Goal: Information Seeking & Learning: Check status

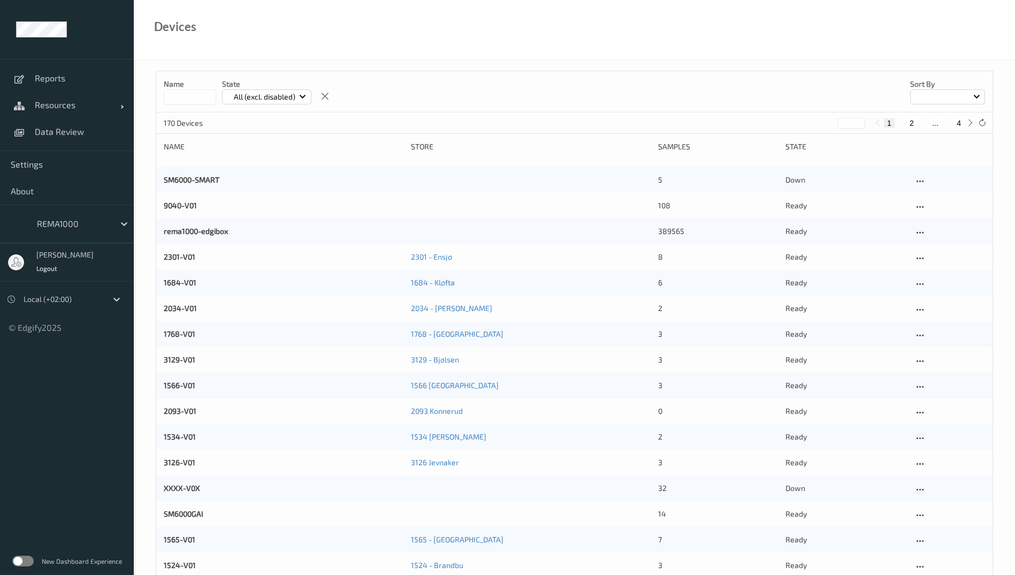
click at [961, 125] on button "4" at bounding box center [958, 123] width 11 height 10
type input "*"
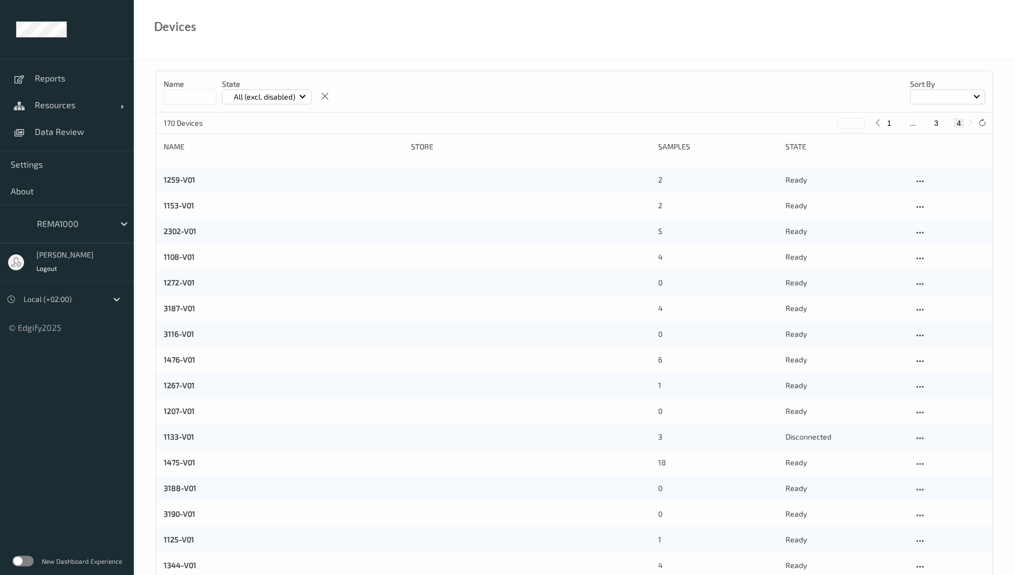
scroll to position [128, 0]
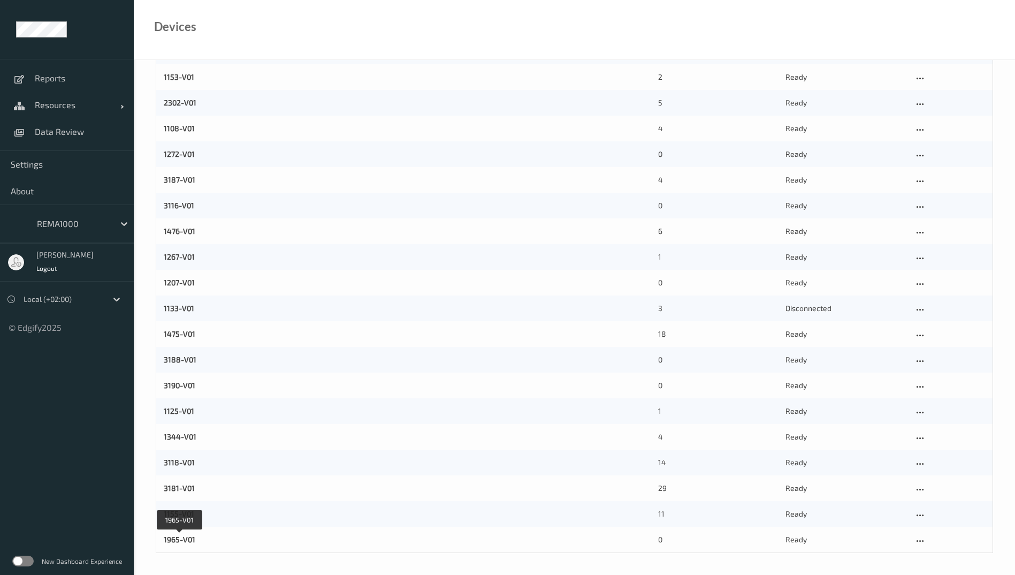
click at [181, 542] on link "1965-V01" at bounding box center [180, 538] width 32 height 9
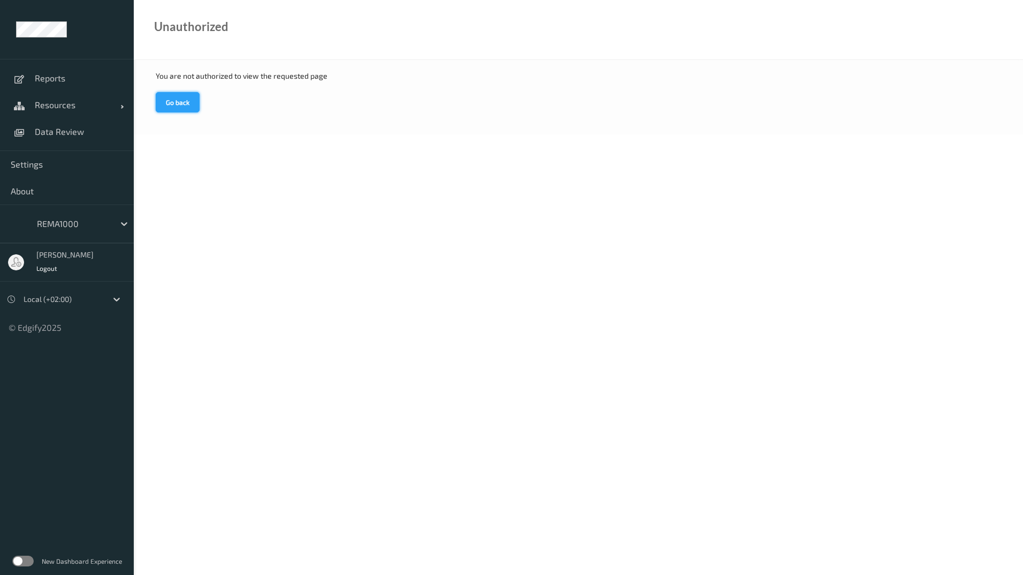
click at [172, 106] on button "Go back" at bounding box center [178, 102] width 44 height 20
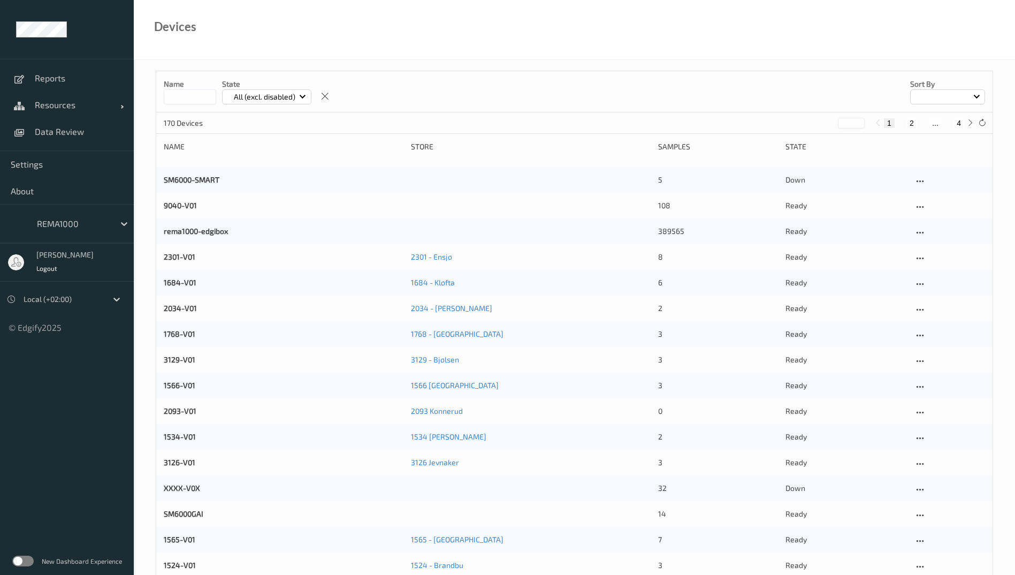
click at [959, 124] on button "4" at bounding box center [958, 123] width 11 height 10
type input "*"
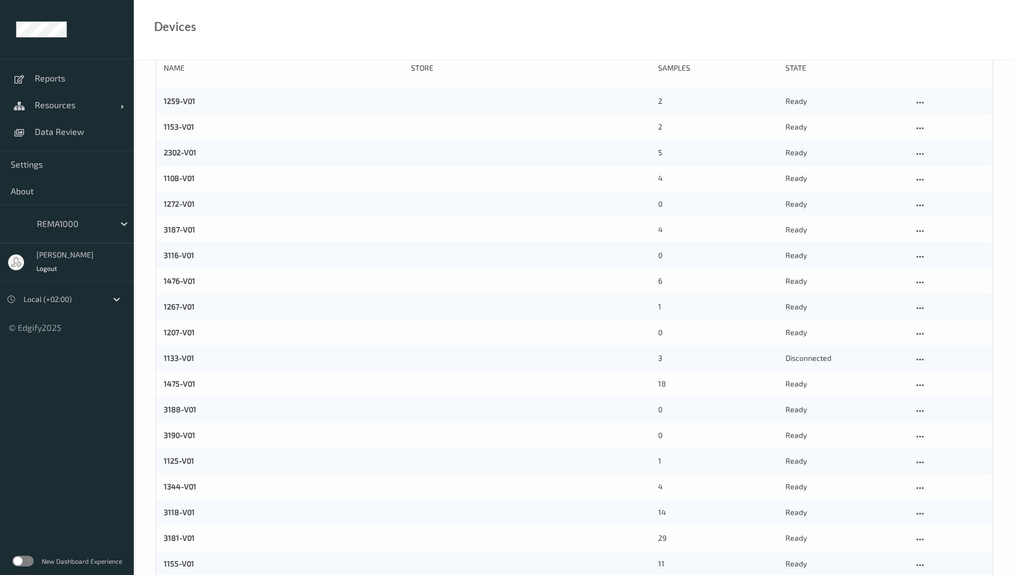
scroll to position [128, 0]
click at [199, 542] on div "1965-V01" at bounding box center [284, 539] width 240 height 11
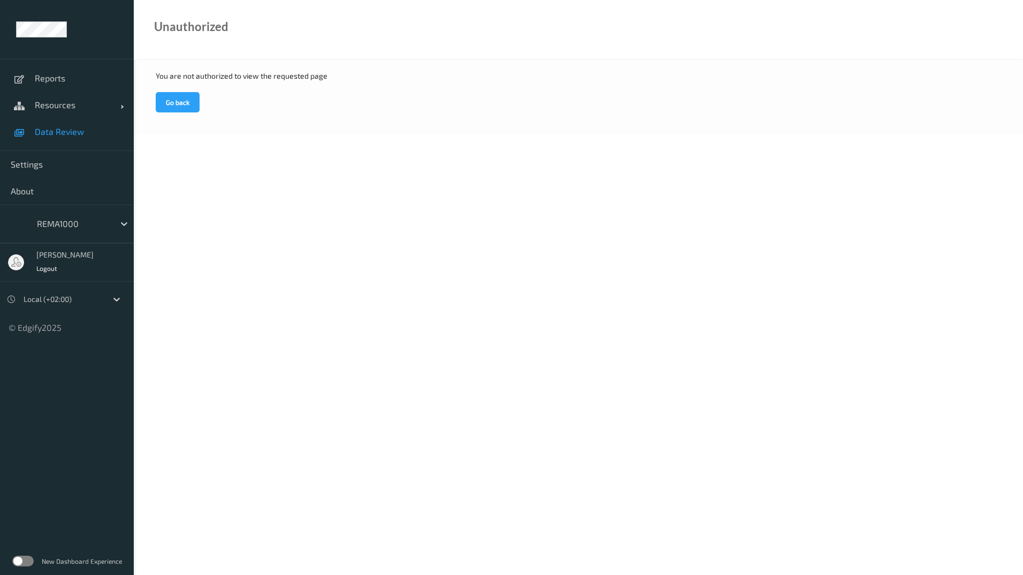
click at [70, 126] on span "Data Review" at bounding box center [79, 131] width 88 height 11
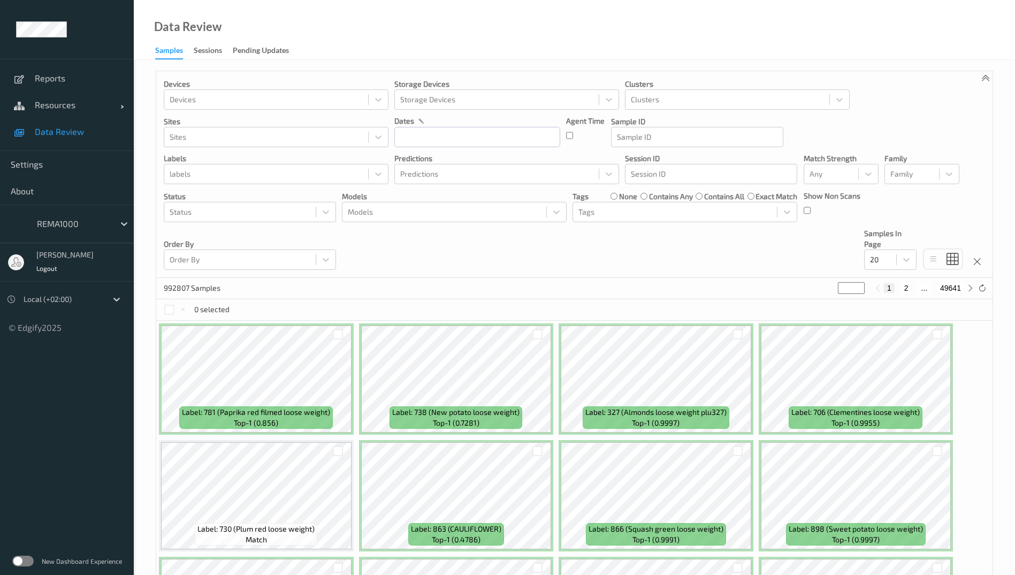
click at [702, 249] on div "Devices Devices Storage Devices Storage Devices Clusters Clusters Sites Sites d…" at bounding box center [574, 174] width 836 height 206
click at [45, 162] on span "Settings" at bounding box center [67, 164] width 112 height 11
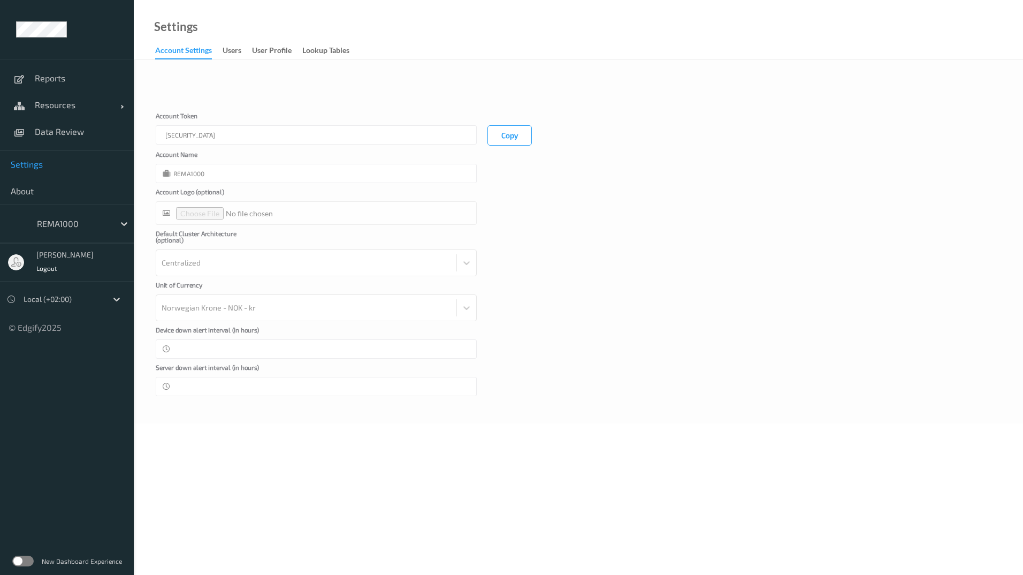
click at [94, 227] on div at bounding box center [73, 223] width 72 height 13
click at [97, 201] on link "About" at bounding box center [67, 191] width 134 height 27
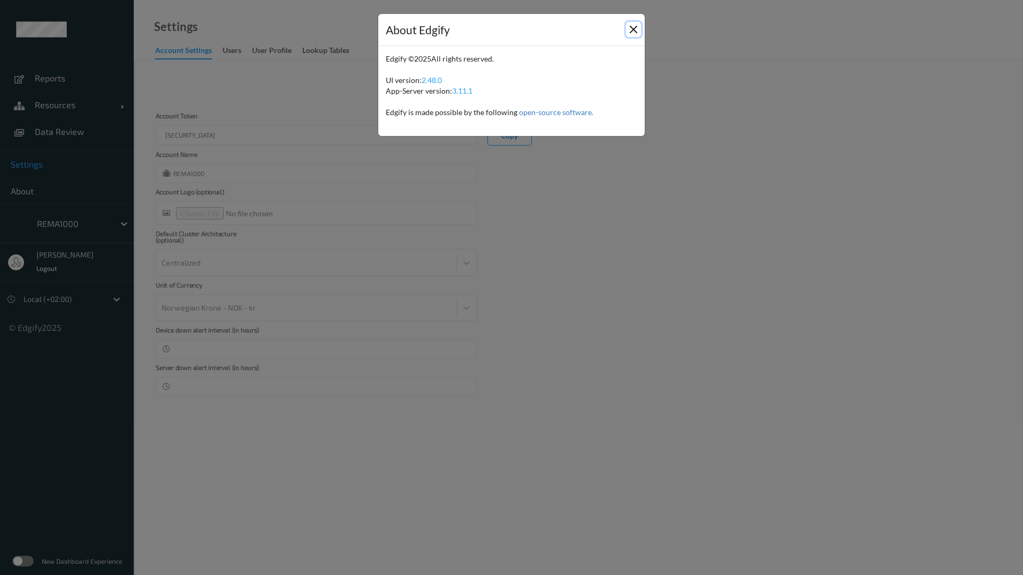
click at [636, 26] on button "Close" at bounding box center [633, 29] width 15 height 15
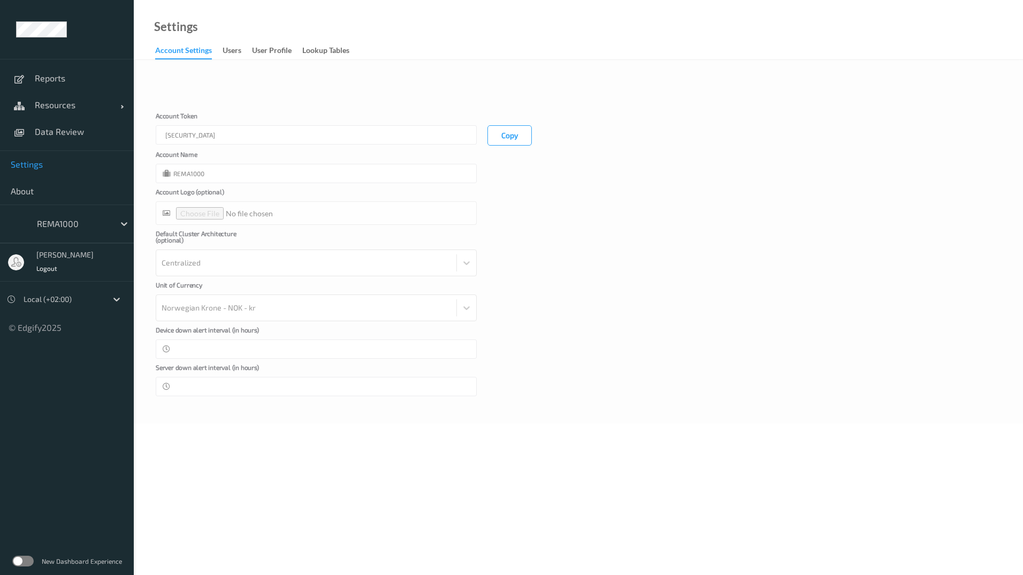
click at [821, 174] on div "Account Name REMA1000" at bounding box center [578, 167] width 845 height 32
click at [233, 55] on div "users" at bounding box center [232, 51] width 19 height 13
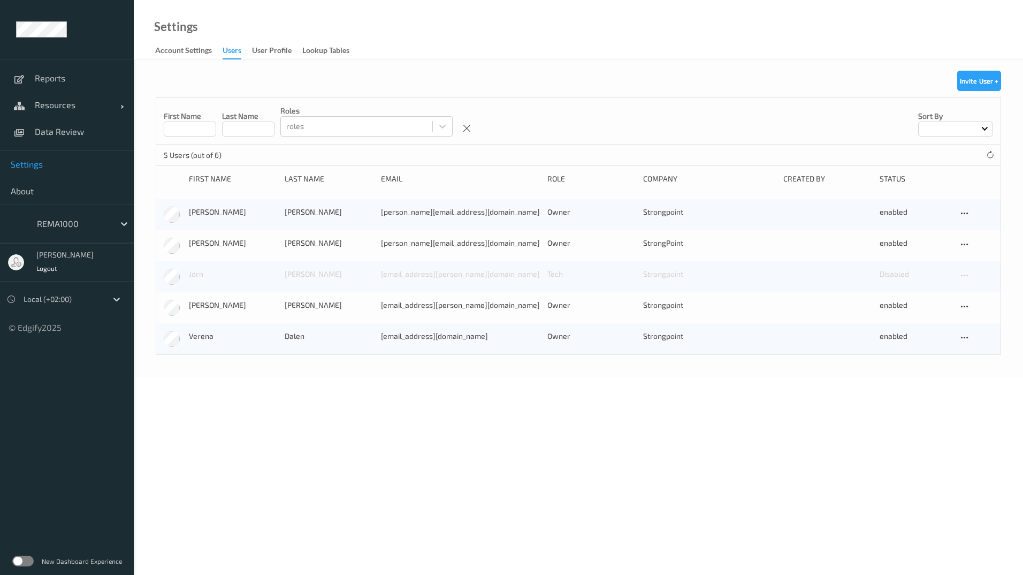
click at [28, 562] on label at bounding box center [22, 560] width 21 height 11
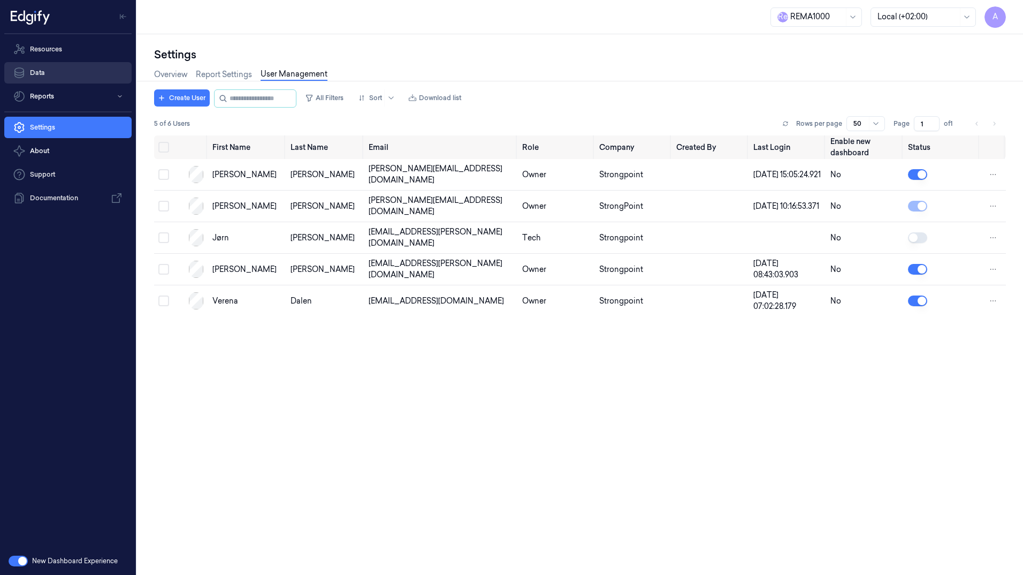
click at [61, 68] on link "Data" at bounding box center [67, 72] width 127 height 21
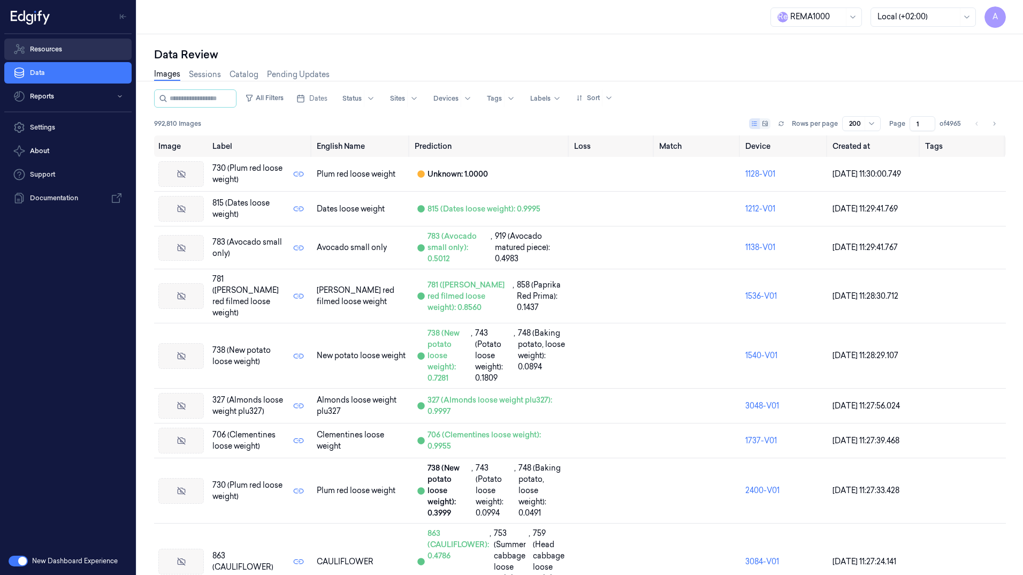
click at [69, 55] on link "Resources" at bounding box center [67, 49] width 127 height 21
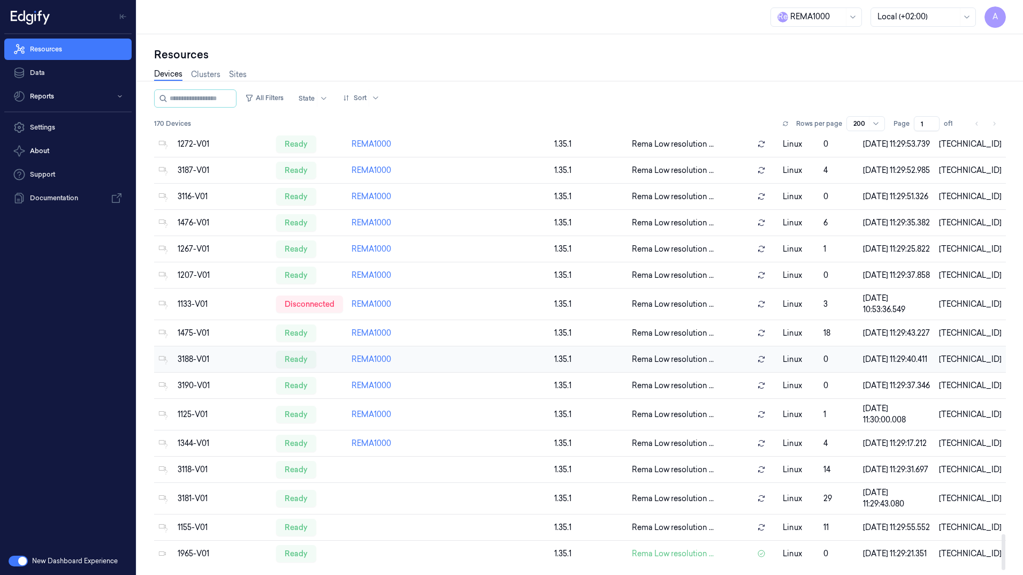
scroll to position [4950, 0]
click at [234, 548] on div "1965-V01" at bounding box center [223, 553] width 90 height 11
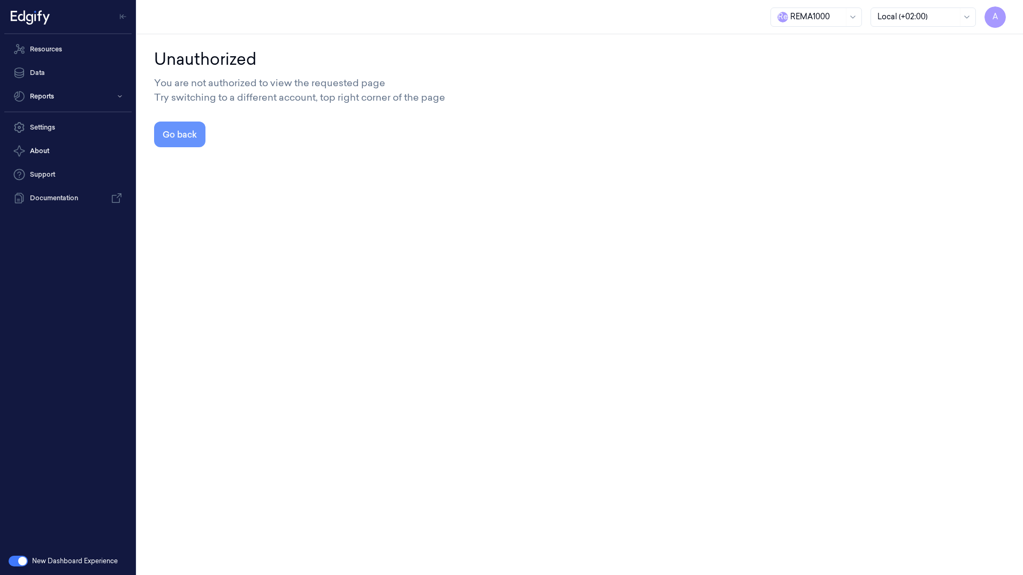
click at [188, 125] on button "Go back" at bounding box center [179, 134] width 51 height 26
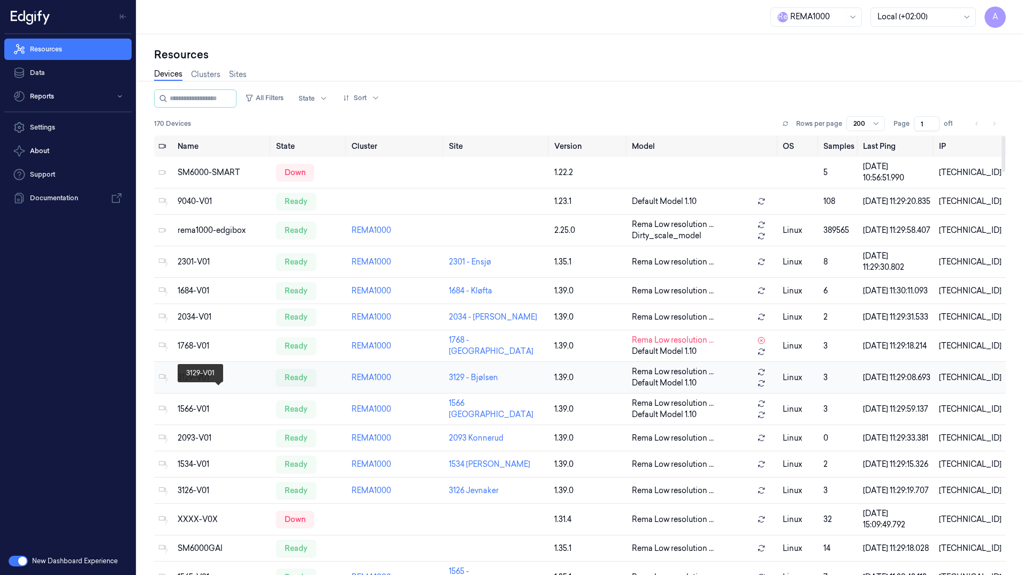
click at [208, 383] on div "3129-V01" at bounding box center [223, 377] width 90 height 11
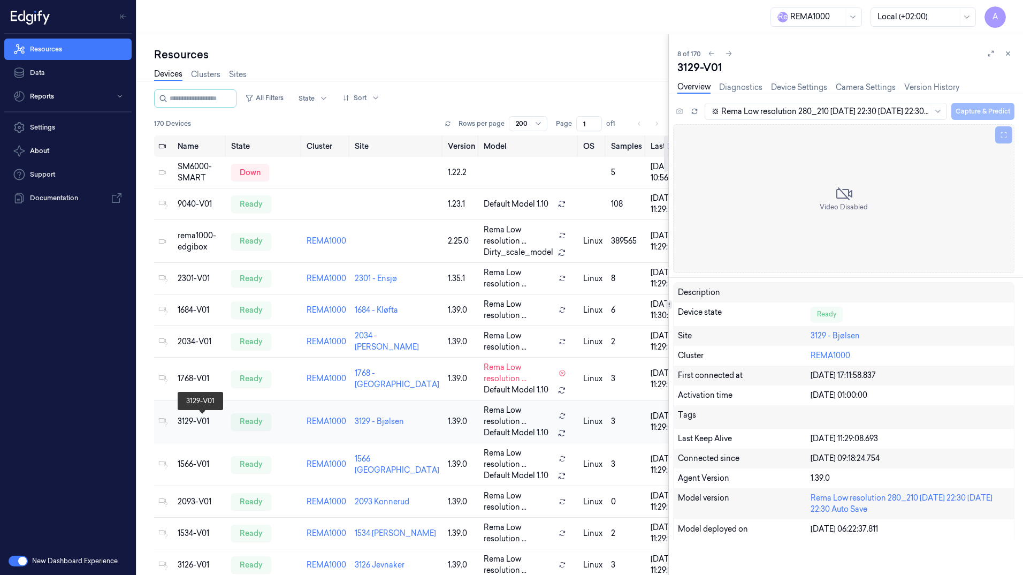
scroll to position [39, 0]
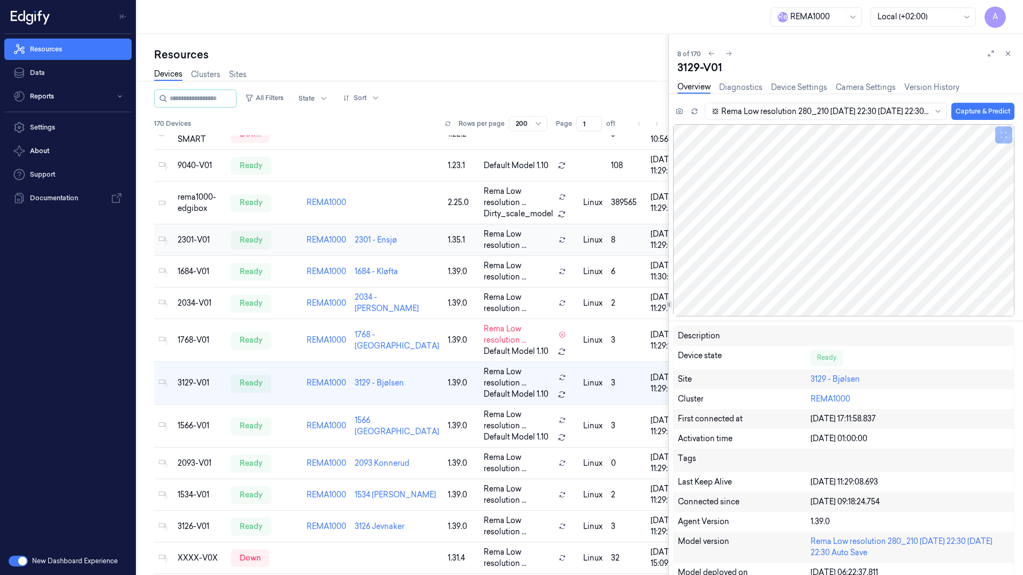
drag, startPoint x: 1010, startPoint y: 55, endPoint x: 425, endPoint y: 239, distance: 613.5
click at [1010, 55] on icon at bounding box center [1007, 53] width 7 height 7
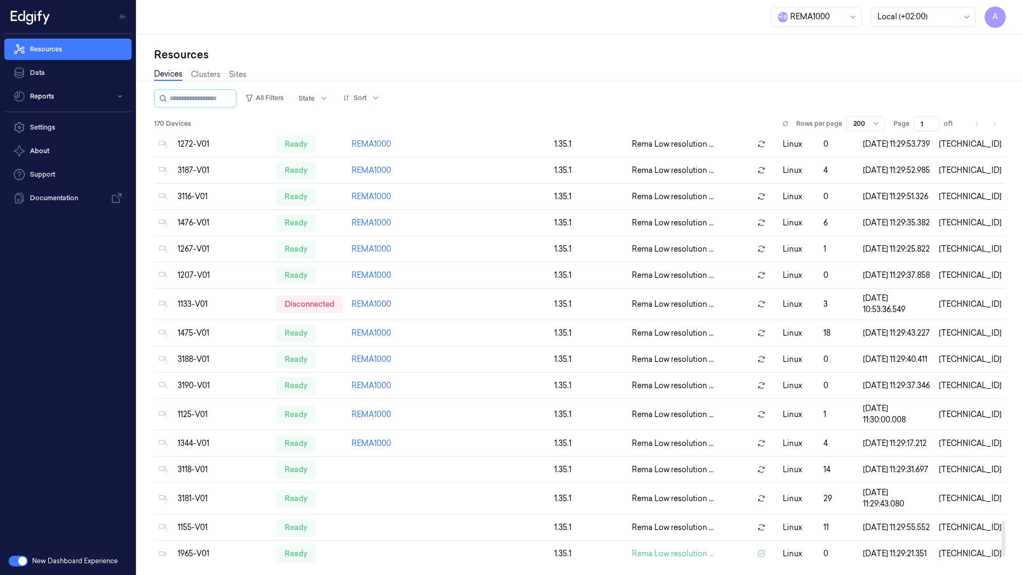
scroll to position [4950, 0]
drag, startPoint x: 1003, startPoint y: 259, endPoint x: 1011, endPoint y: 568, distance: 309.3
click at [1005, 572] on div at bounding box center [1003, 556] width 4 height 36
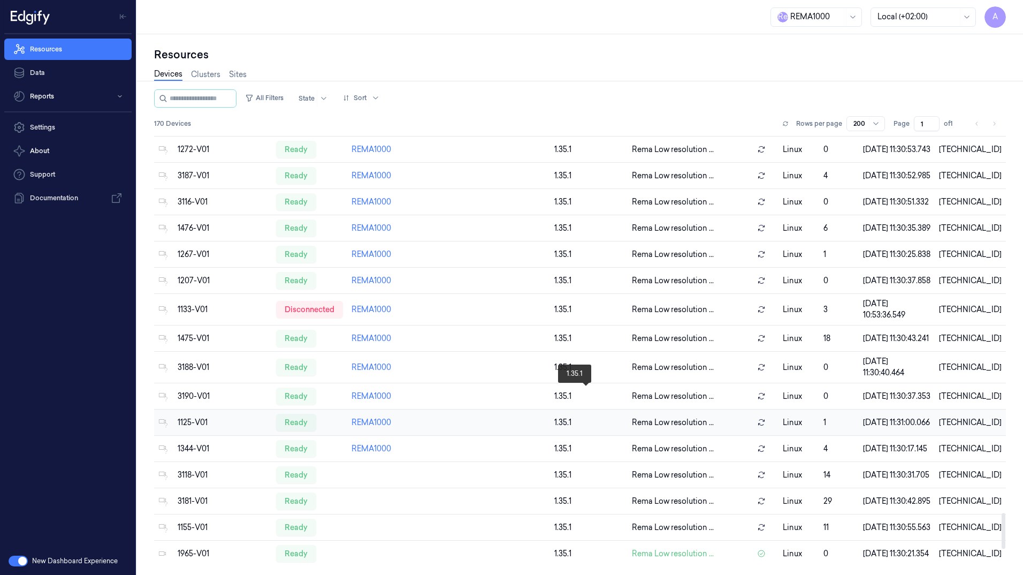
scroll to position [4956, 0]
click at [193, 551] on div "1965-V01" at bounding box center [223, 553] width 90 height 11
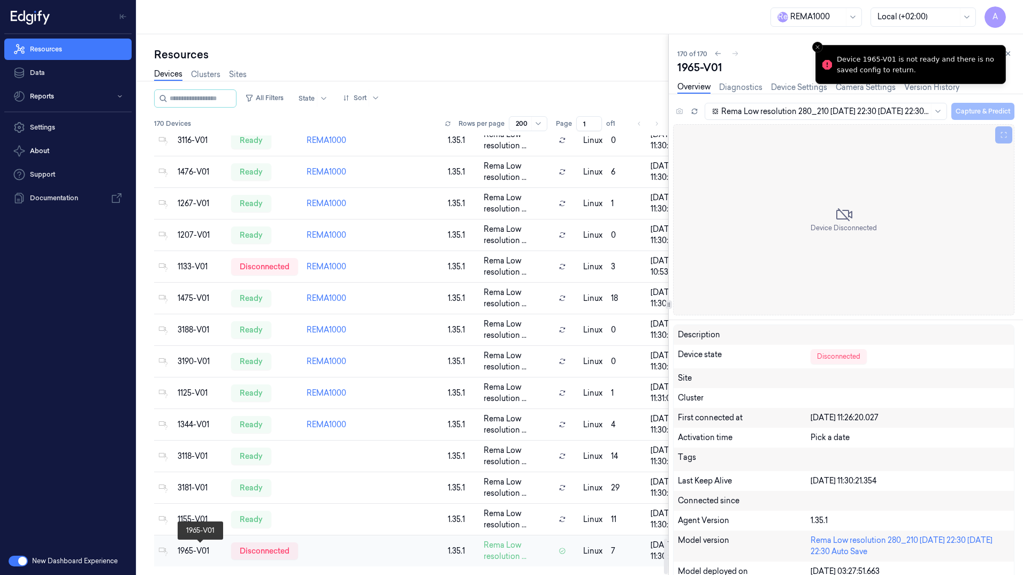
scroll to position [5005, 0]
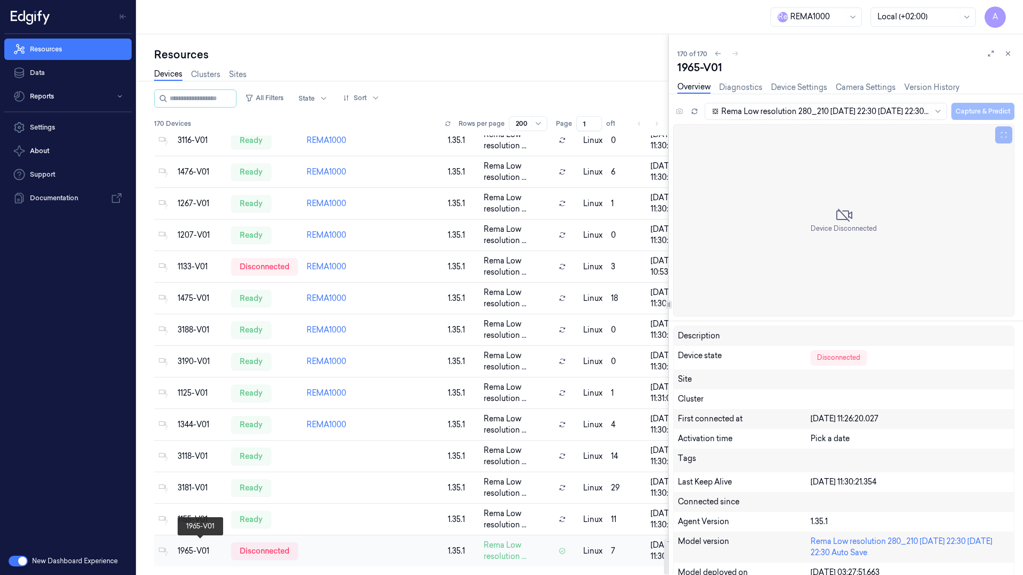
click at [193, 551] on div "1965-V01" at bounding box center [200, 550] width 45 height 11
click at [198, 515] on div "1155-V01" at bounding box center [200, 519] width 45 height 11
click at [193, 514] on div "1155-V01" at bounding box center [200, 519] width 45 height 11
click at [195, 488] on div "3181-V01" at bounding box center [200, 487] width 45 height 11
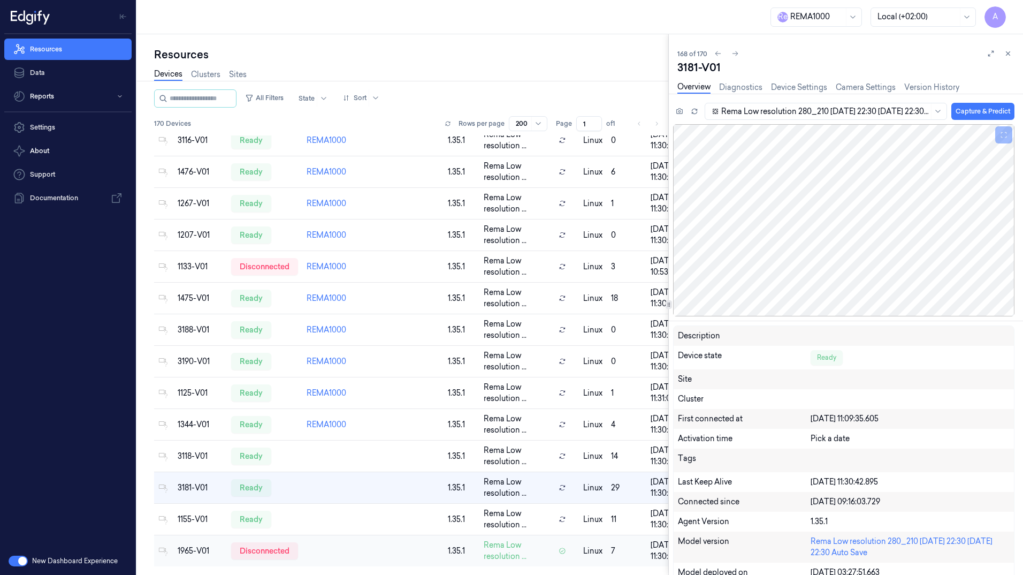
drag, startPoint x: 195, startPoint y: 488, endPoint x: 197, endPoint y: 543, distance: 55.2
click at [197, 545] on div "1965-V01" at bounding box center [200, 550] width 45 height 11
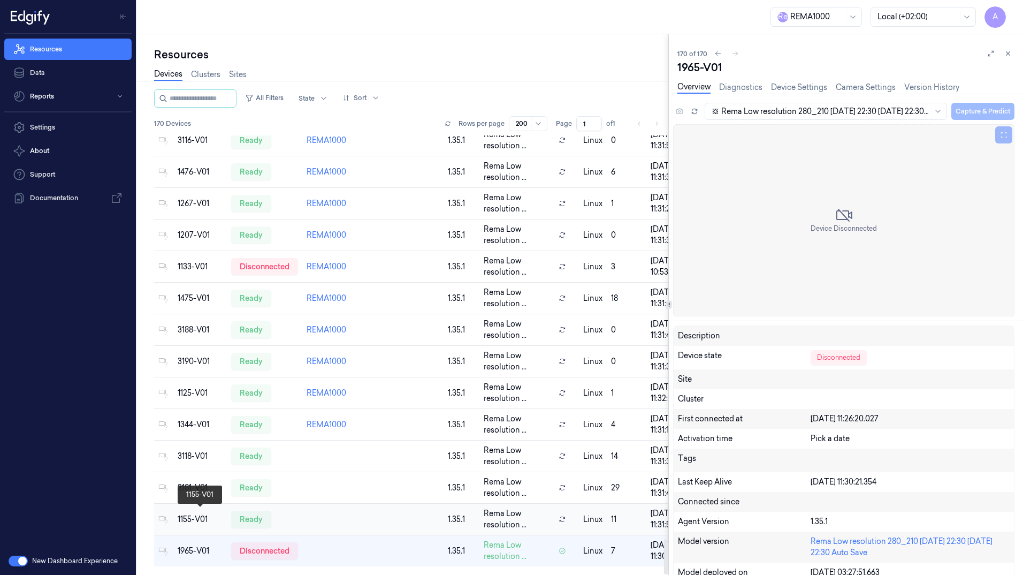
click at [194, 514] on div "1155-V01" at bounding box center [200, 519] width 45 height 11
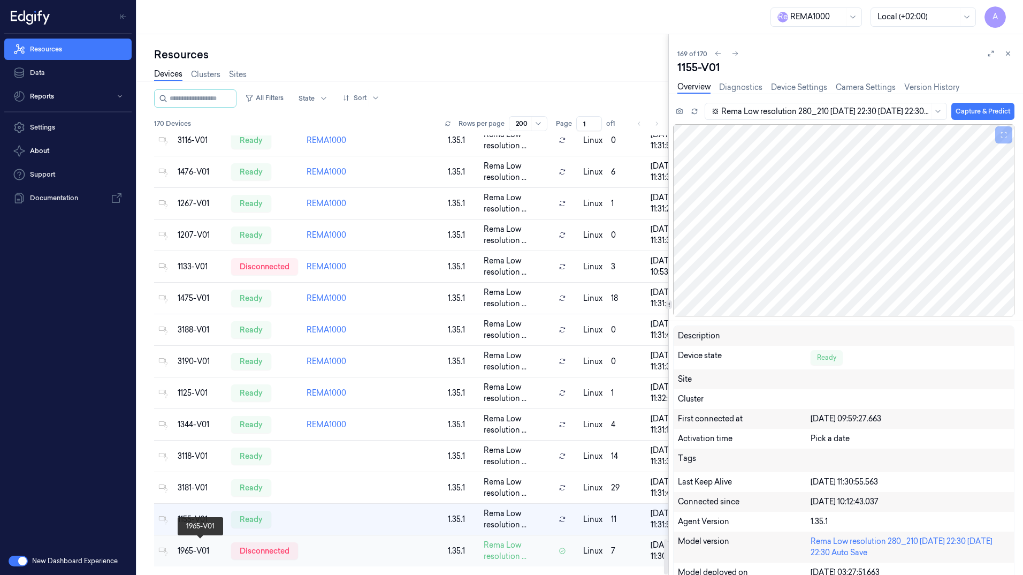
click at [213, 547] on div "1965-V01" at bounding box center [200, 550] width 45 height 11
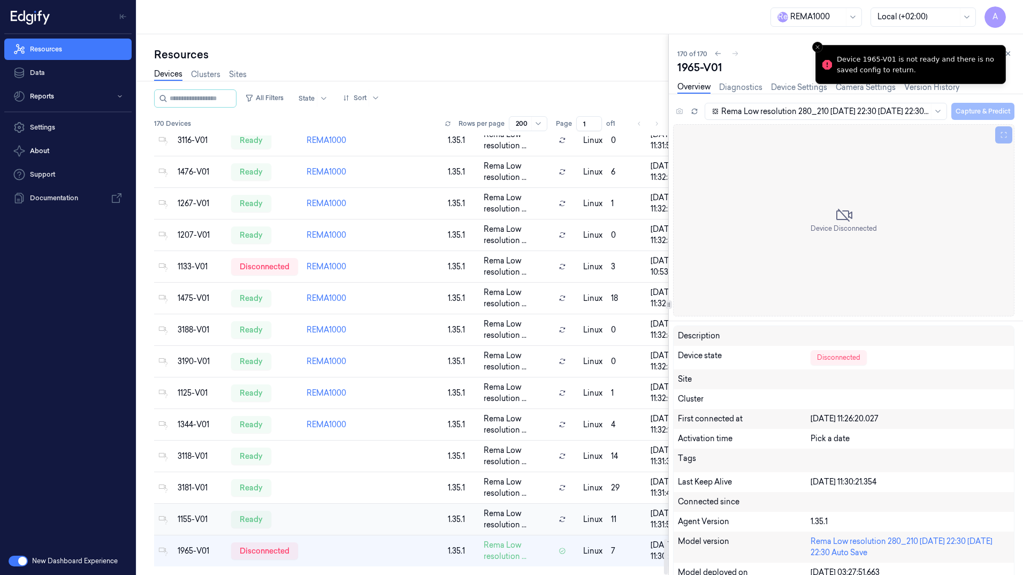
click at [204, 522] on td "1155-V01" at bounding box center [199, 519] width 53 height 32
click at [200, 539] on td "1965-V01" at bounding box center [199, 551] width 53 height 32
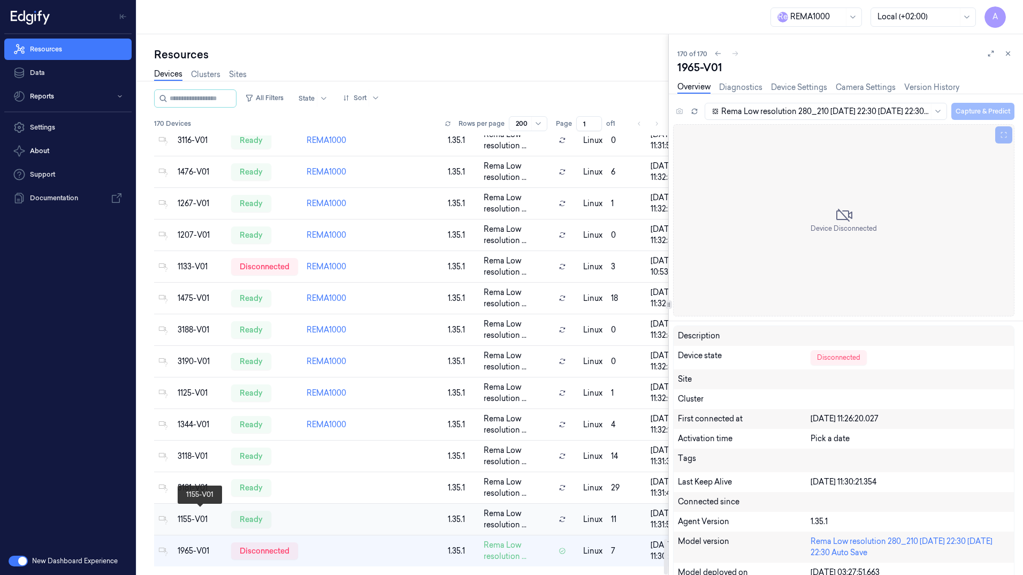
click at [201, 514] on div "1155-V01" at bounding box center [200, 519] width 45 height 11
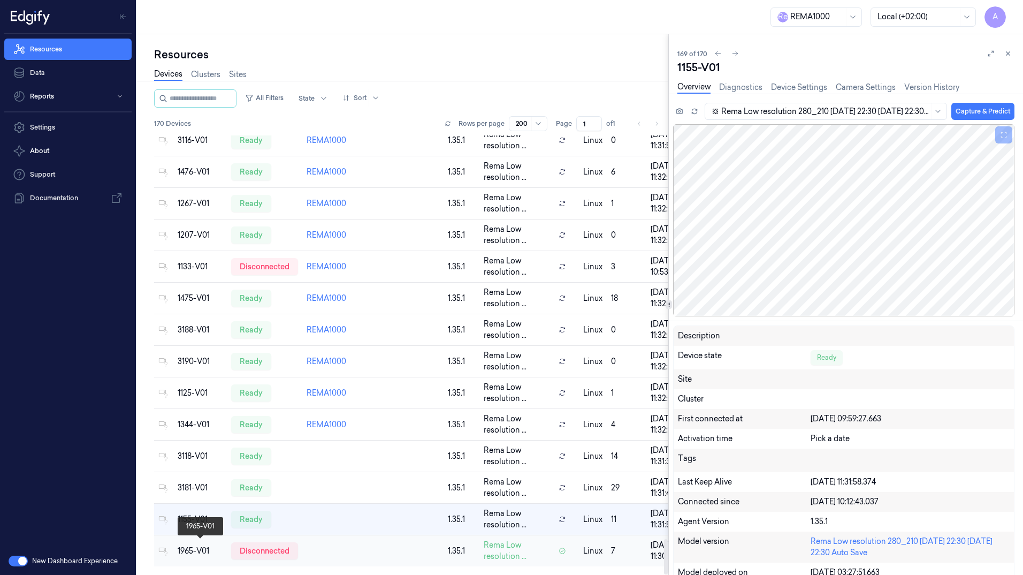
click at [192, 546] on div "1965-V01" at bounding box center [200, 550] width 45 height 11
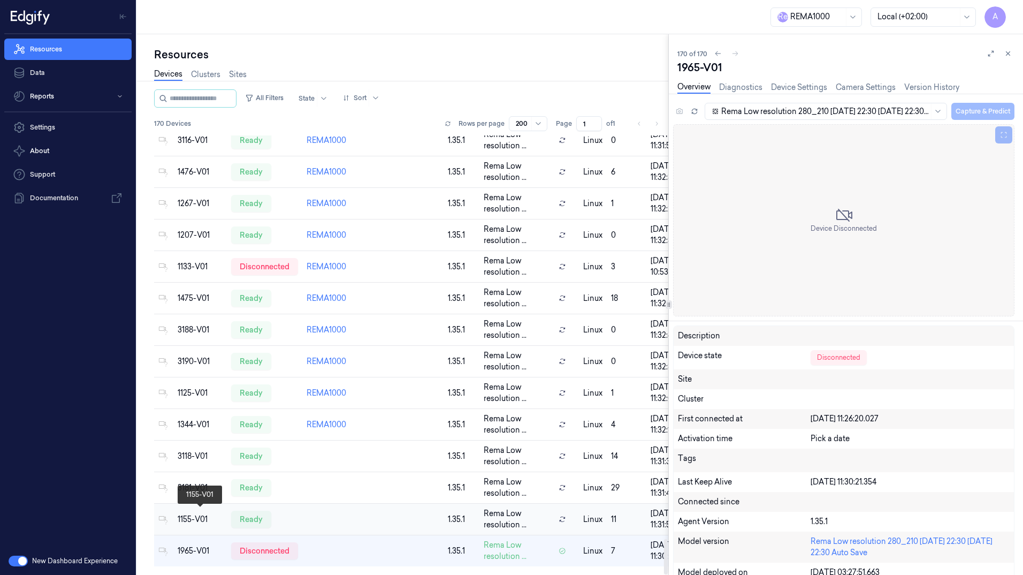
click at [203, 517] on div "1155-V01" at bounding box center [200, 519] width 45 height 11
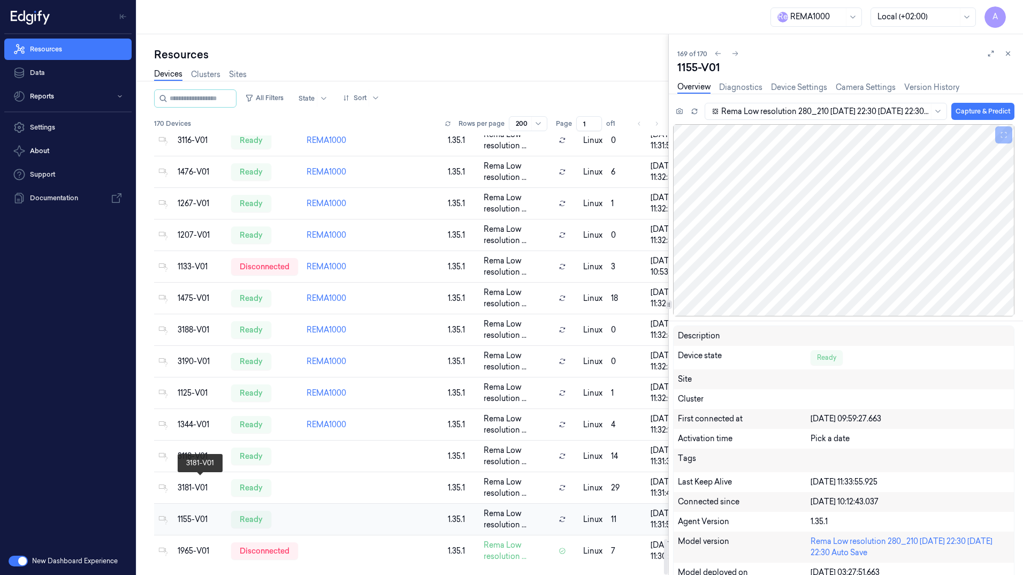
drag, startPoint x: 208, startPoint y: 487, endPoint x: 209, endPoint y: 511, distance: 24.1
click at [208, 487] on div "3181-V01" at bounding box center [200, 487] width 45 height 11
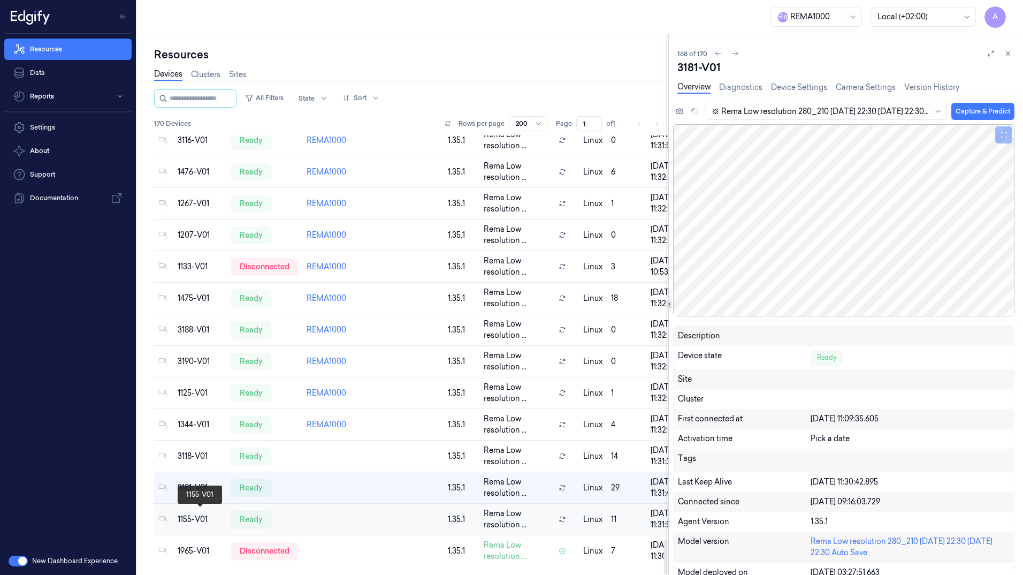
click at [204, 514] on div "1155-V01" at bounding box center [200, 519] width 45 height 11
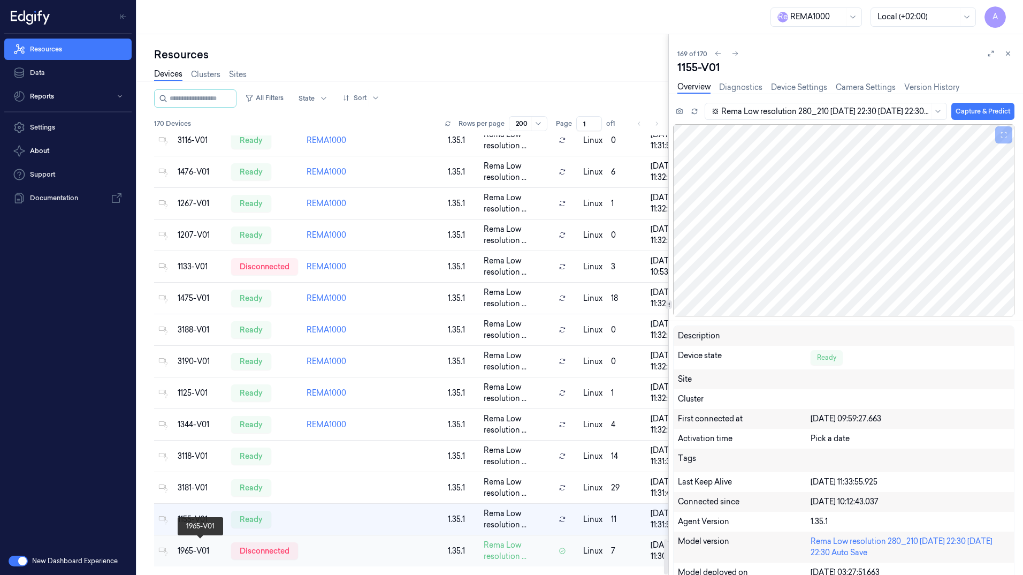
click at [201, 549] on div "1965-V01" at bounding box center [200, 550] width 45 height 11
click at [185, 519] on div "1155-V01" at bounding box center [200, 519] width 45 height 11
click at [195, 545] on div "1965-V01" at bounding box center [200, 550] width 45 height 11
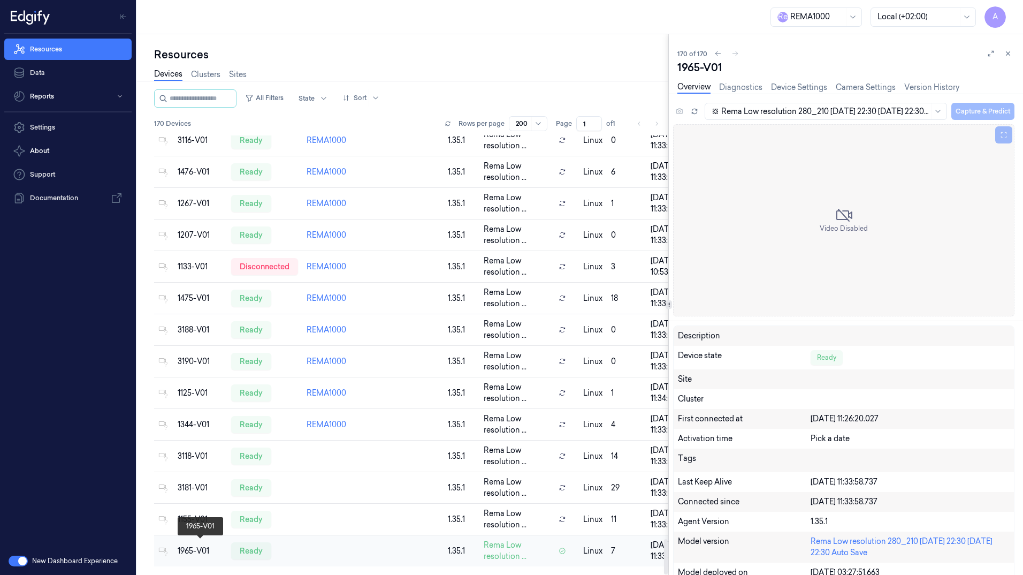
click at [195, 545] on div "1965-V01" at bounding box center [200, 550] width 45 height 11
click at [328, 479] on td at bounding box center [326, 488] width 48 height 32
click at [190, 488] on div "3181-V01" at bounding box center [200, 487] width 45 height 11
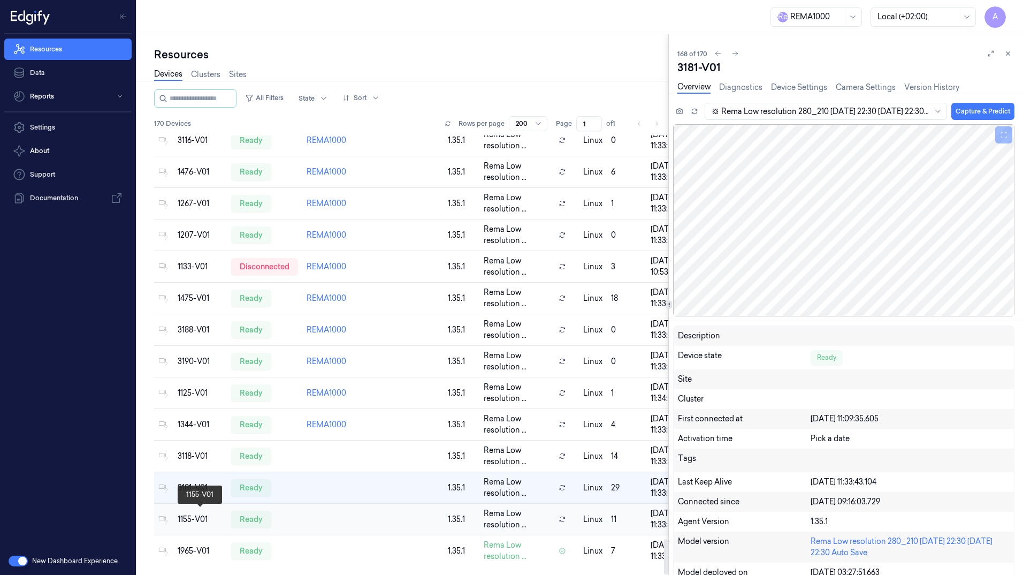
click at [197, 515] on div "1155-V01" at bounding box center [200, 519] width 45 height 11
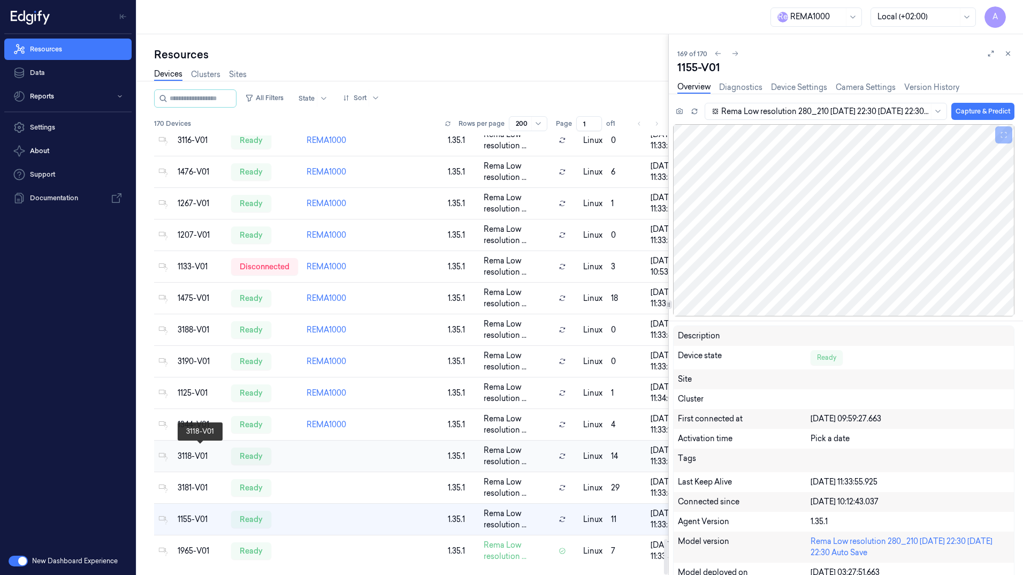
click at [203, 455] on div "3118-V01" at bounding box center [200, 455] width 45 height 11
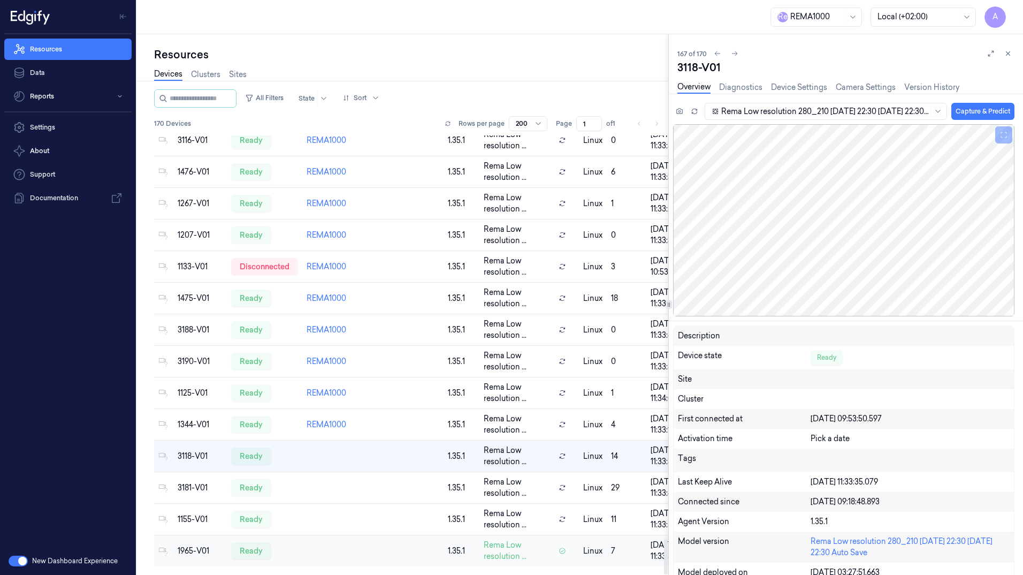
click at [304, 547] on td at bounding box center [326, 551] width 48 height 32
click at [184, 547] on div "1965-V01" at bounding box center [200, 550] width 45 height 11
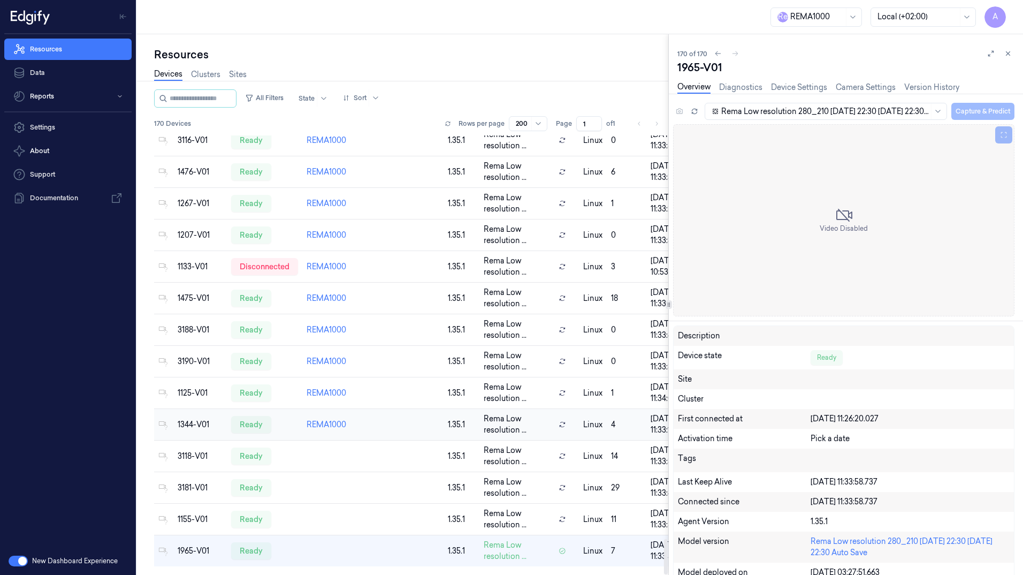
click at [188, 412] on td "1344-V01" at bounding box center [199, 425] width 53 height 32
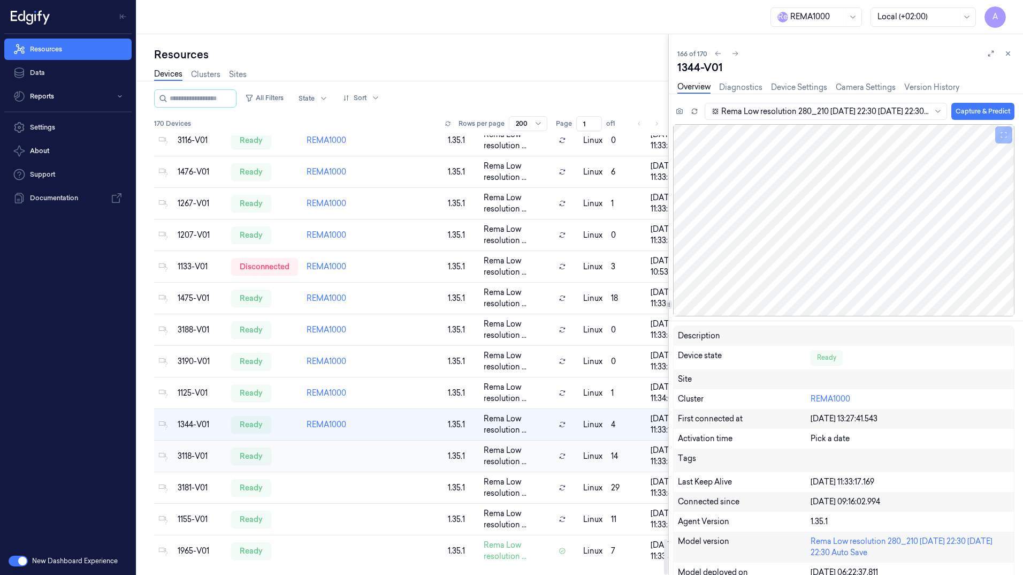
click at [192, 443] on td "3118-V01" at bounding box center [199, 456] width 53 height 32
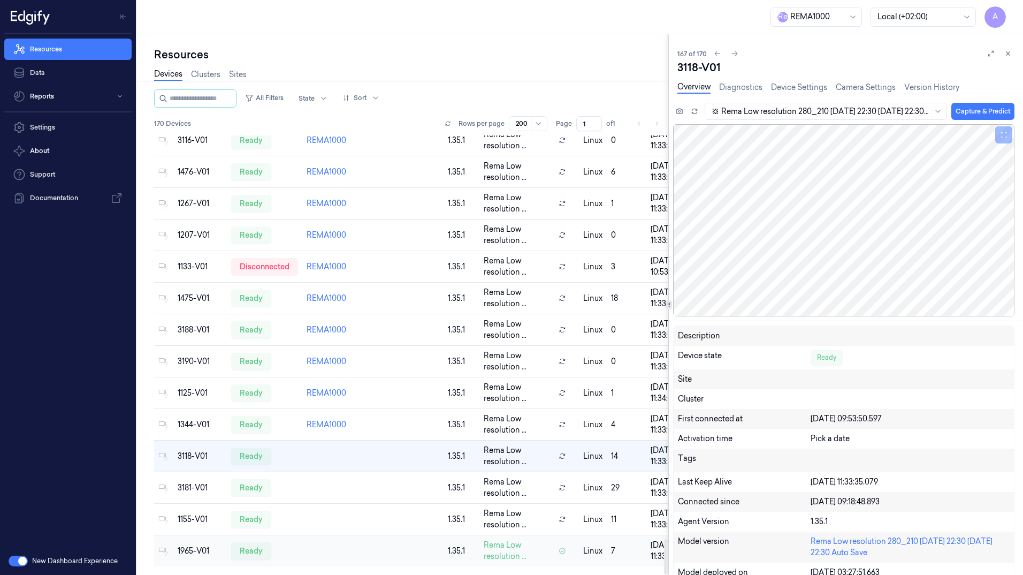
click at [417, 547] on td at bounding box center [396, 551] width 93 height 32
click at [196, 545] on div "1965-V01" at bounding box center [200, 550] width 45 height 11
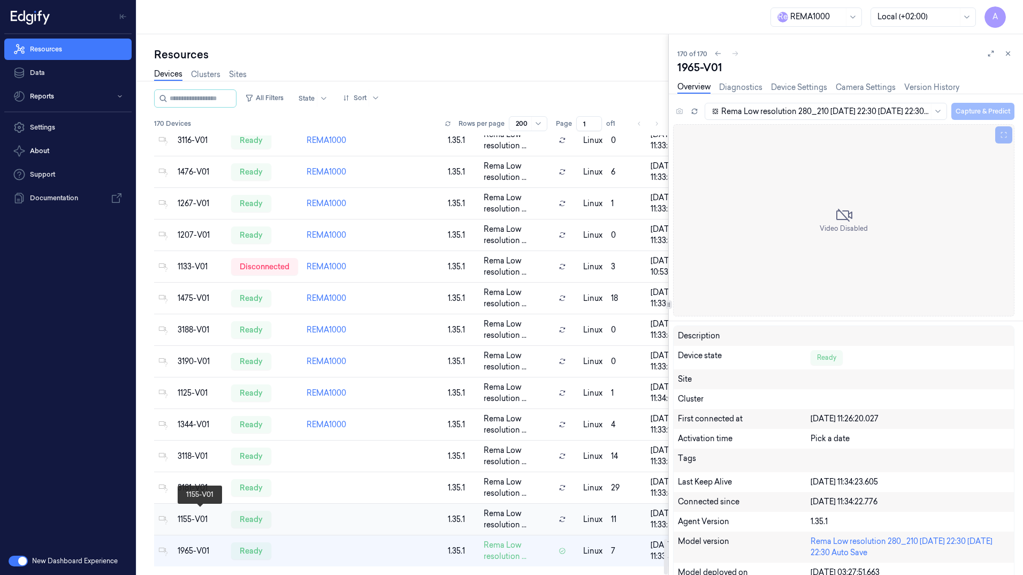
click at [188, 516] on div "1155-V01" at bounding box center [200, 519] width 45 height 11
click at [196, 545] on div "1965-V01" at bounding box center [200, 550] width 45 height 11
click at [693, 113] on icon at bounding box center [694, 112] width 5 height 2
click at [815, 109] on div at bounding box center [825, 111] width 208 height 11
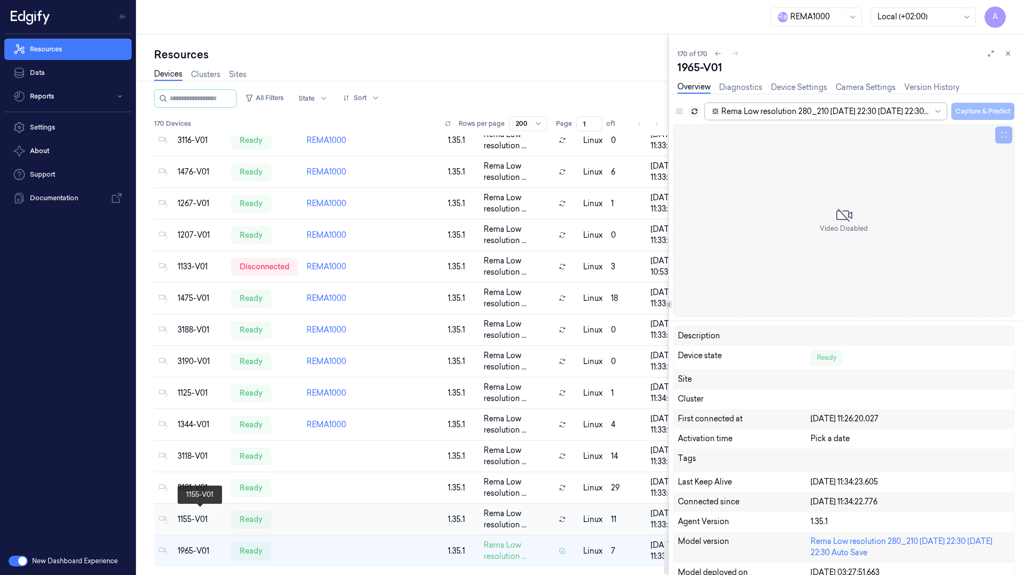
click at [202, 514] on div "1155-V01" at bounding box center [200, 519] width 45 height 11
click at [198, 538] on td "1965-V01" at bounding box center [199, 551] width 53 height 32
click at [195, 524] on td "1155-V01" at bounding box center [199, 519] width 53 height 32
click at [195, 540] on td "1965-V01" at bounding box center [199, 551] width 53 height 32
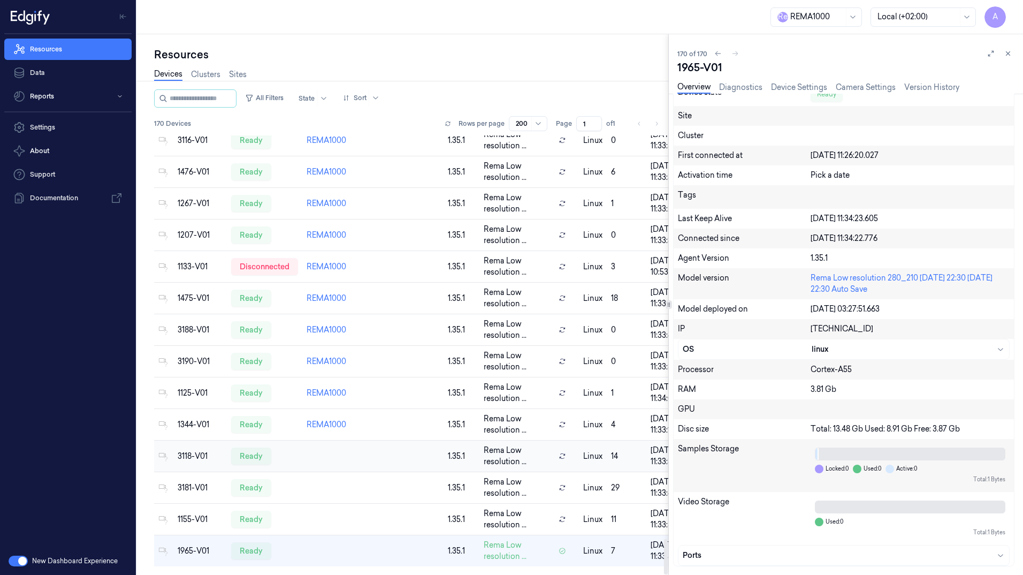
click at [297, 446] on td "ready" at bounding box center [264, 456] width 75 height 32
click at [341, 545] on td at bounding box center [326, 551] width 48 height 32
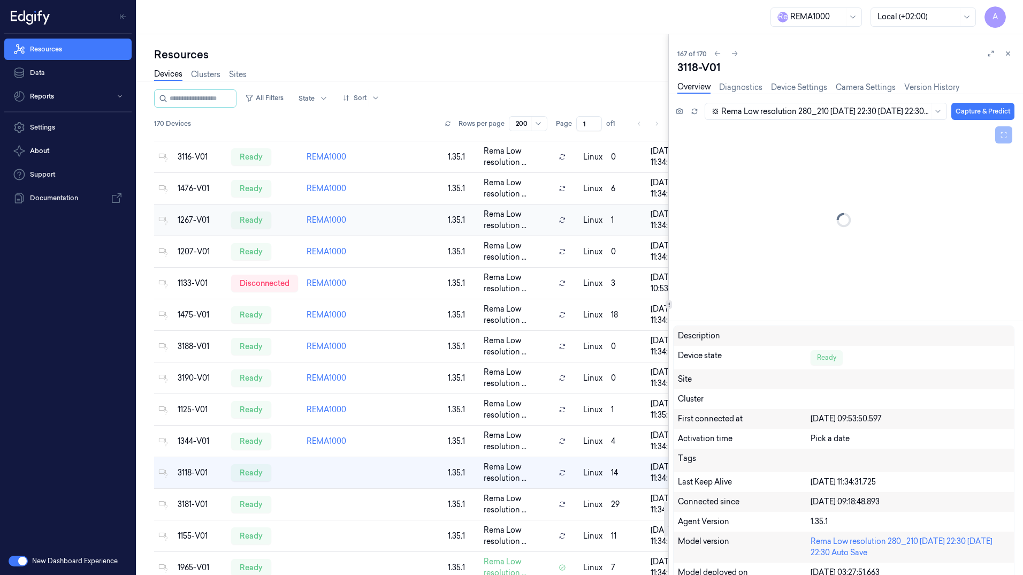
scroll to position [5005, 0]
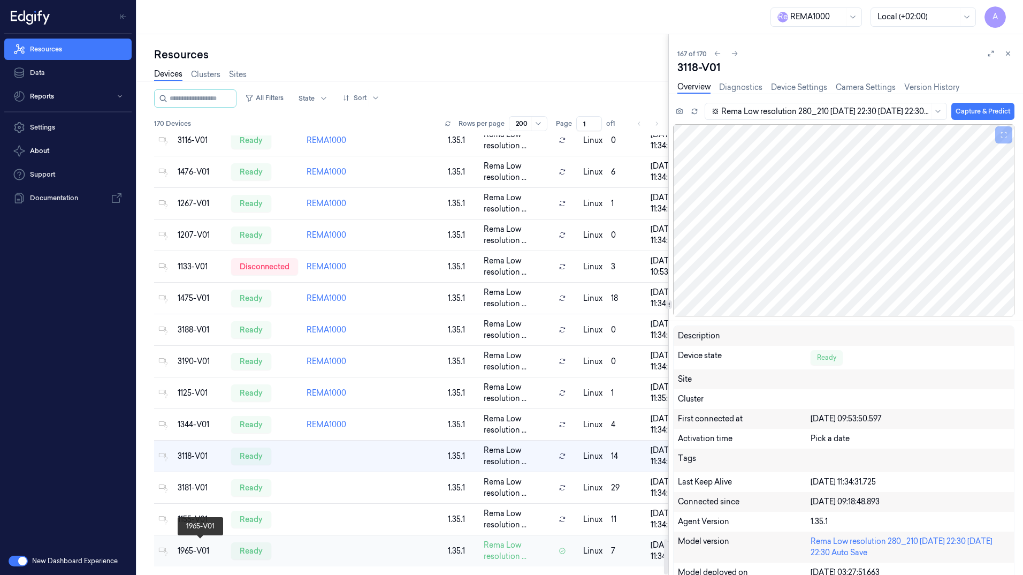
click at [192, 545] on div "1965-V01" at bounding box center [200, 550] width 45 height 11
